Goal: Task Accomplishment & Management: Use online tool/utility

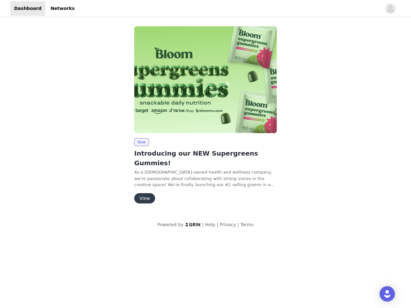
click at [205, 113] on img at bounding box center [205, 79] width 142 height 107
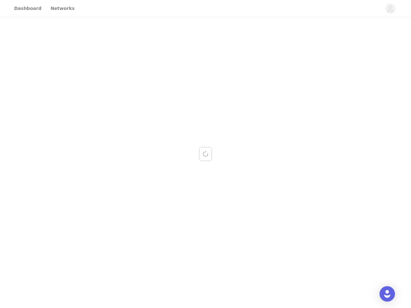
click at [390, 9] on div at bounding box center [205, 154] width 411 height 308
click at [205, 80] on div at bounding box center [205, 154] width 411 height 308
click at [141, 142] on div at bounding box center [205, 154] width 411 height 308
click at [144, 189] on div at bounding box center [205, 154] width 411 height 308
click at [387, 294] on img "Open Intercom Messenger" at bounding box center [387, 294] width 8 height 8
